Goal: Check status: Check status

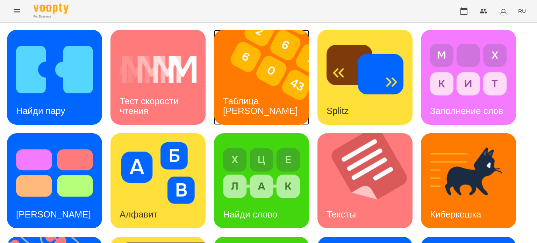
click at [269, 70] on img at bounding box center [266, 77] width 104 height 95
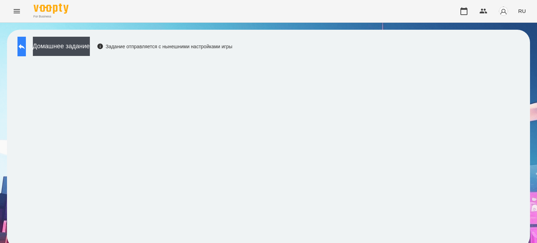
click at [25, 47] on icon at bounding box center [22, 46] width 6 height 5
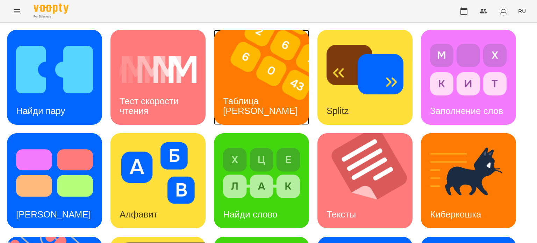
click at [265, 101] on div "Таблица [PERSON_NAME]" at bounding box center [261, 105] width 95 height 37
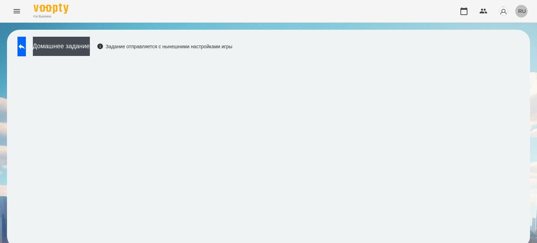
click at [523, 9] on span "RU" at bounding box center [523, 10] width 8 height 7
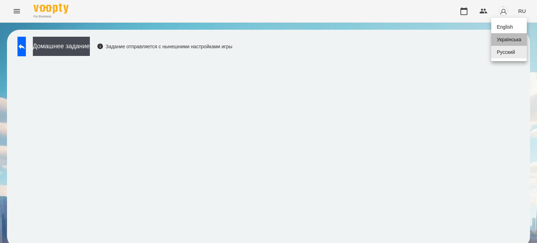
click at [501, 41] on div "Українська" at bounding box center [510, 39] width 36 height 13
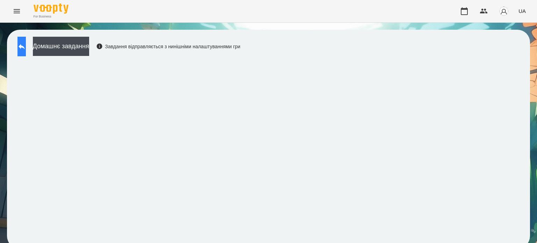
click at [23, 50] on button at bounding box center [21, 47] width 8 height 20
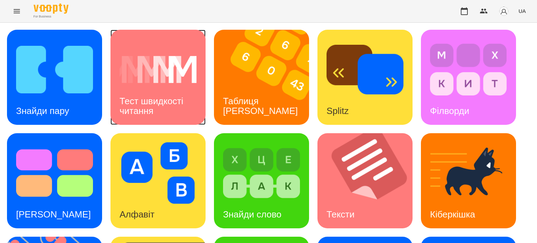
click at [164, 98] on h3 "Тест швидкості читання" at bounding box center [153, 106] width 66 height 20
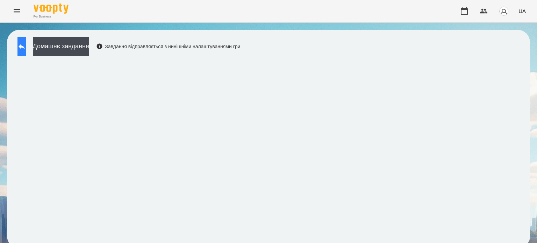
click at [25, 43] on icon at bounding box center [21, 46] width 8 height 8
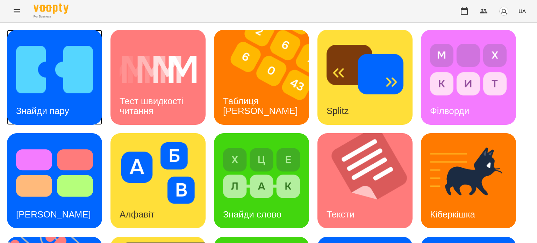
click at [49, 70] on img at bounding box center [54, 70] width 77 height 62
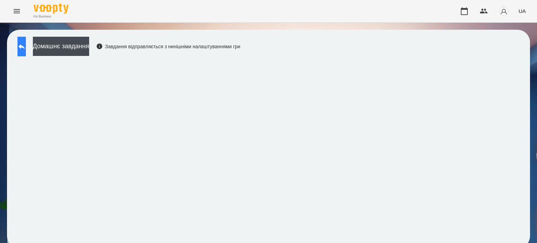
click at [25, 45] on icon at bounding box center [22, 46] width 6 height 5
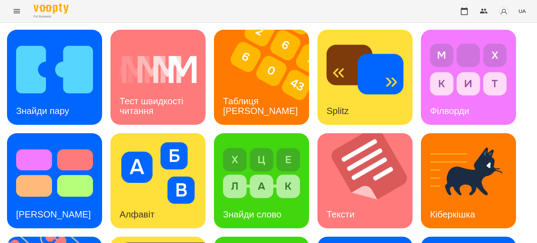
scroll to position [198, 0]
click at [17, 10] on icon "Menu" at bounding box center [17, 11] width 8 height 8
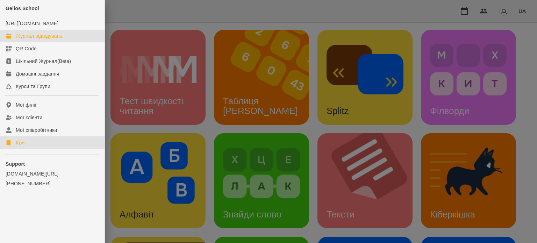
click at [25, 40] on div "Журнал відвідувань" at bounding box center [39, 36] width 47 height 7
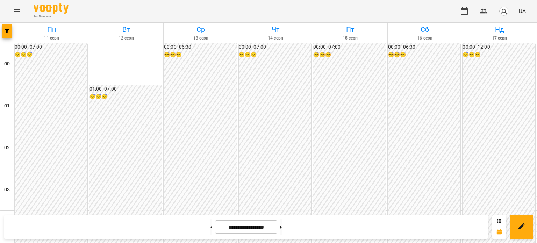
scroll to position [490, 0]
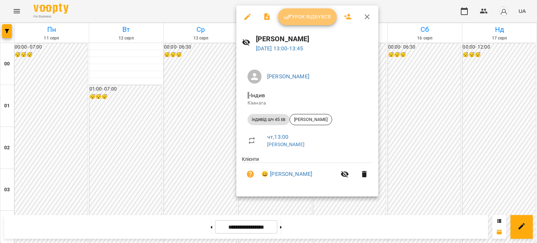
click at [319, 16] on span "Урок відбувся" at bounding box center [308, 17] width 48 height 8
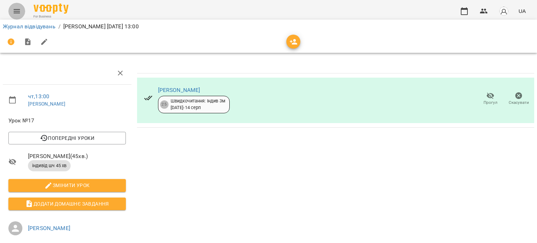
click at [18, 8] on icon "Menu" at bounding box center [17, 11] width 8 height 8
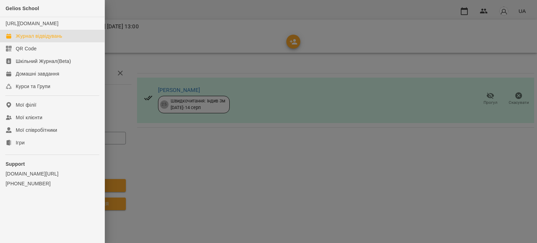
click at [28, 40] on div "Журнал відвідувань" at bounding box center [39, 36] width 47 height 7
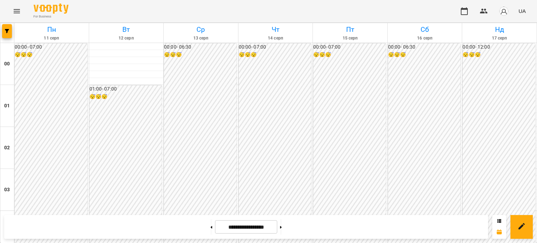
scroll to position [629, 0]
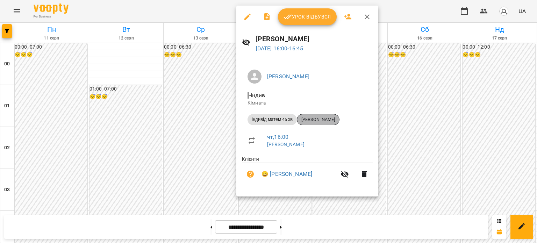
click at [316, 118] on span "[PERSON_NAME]" at bounding box center [318, 120] width 42 height 6
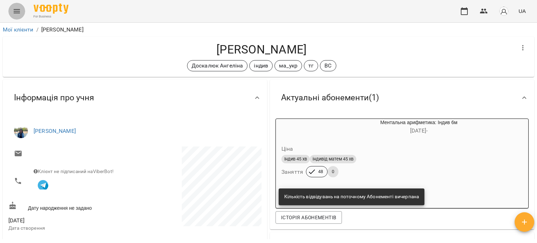
click at [15, 9] on icon "Menu" at bounding box center [17, 11] width 6 height 4
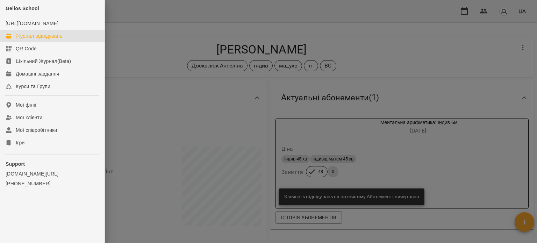
click at [38, 40] on div "Журнал відвідувань" at bounding box center [39, 36] width 47 height 7
